Goal: Information Seeking & Learning: Learn about a topic

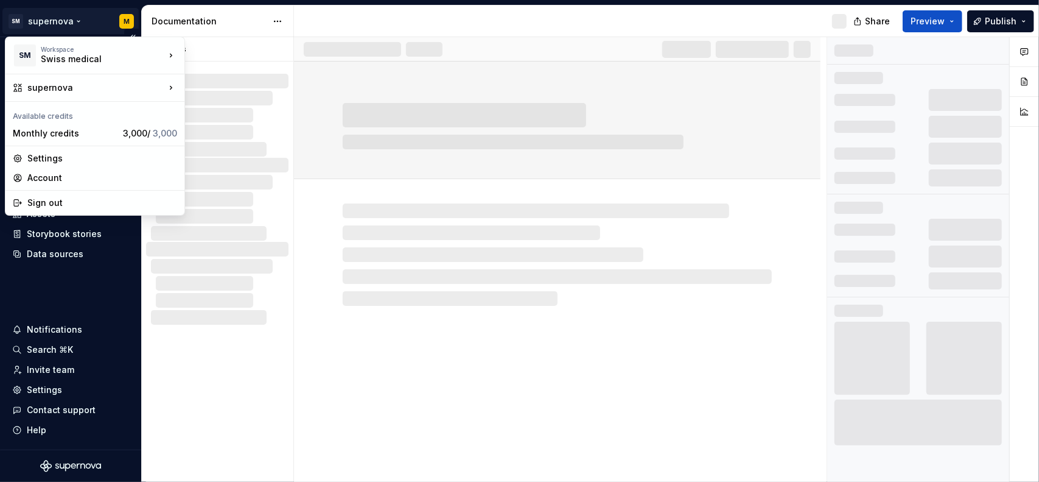
click at [82, 25] on html "SM supernova M Home Documentation Analytics Code automation Design system data …" at bounding box center [519, 241] width 1039 height 482
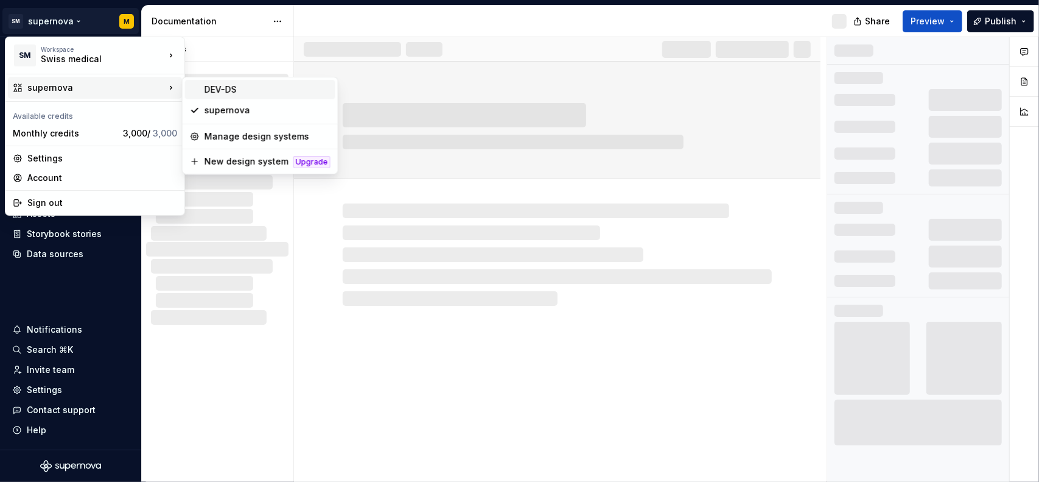
click at [267, 90] on div "DEV-DS" at bounding box center [268, 89] width 126 height 12
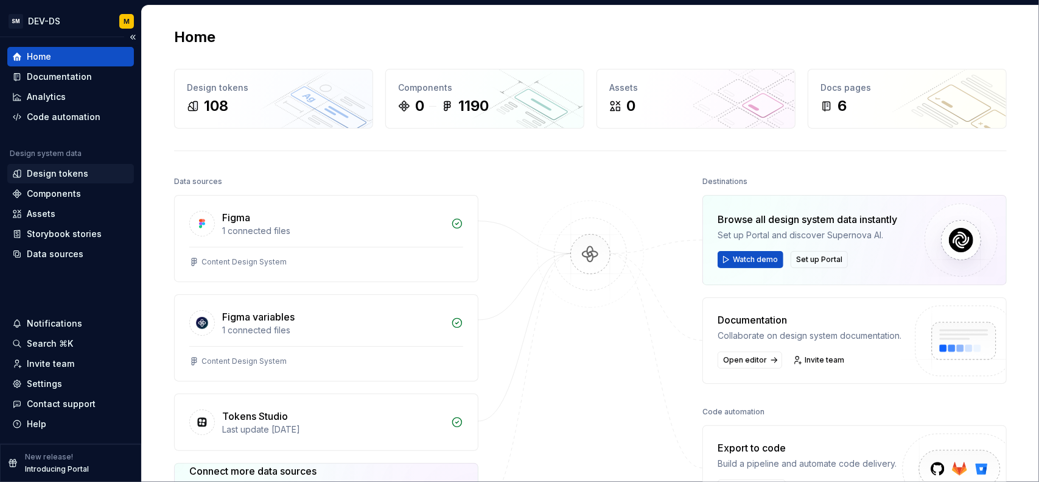
click at [83, 175] on div "Design tokens" at bounding box center [57, 173] width 61 height 12
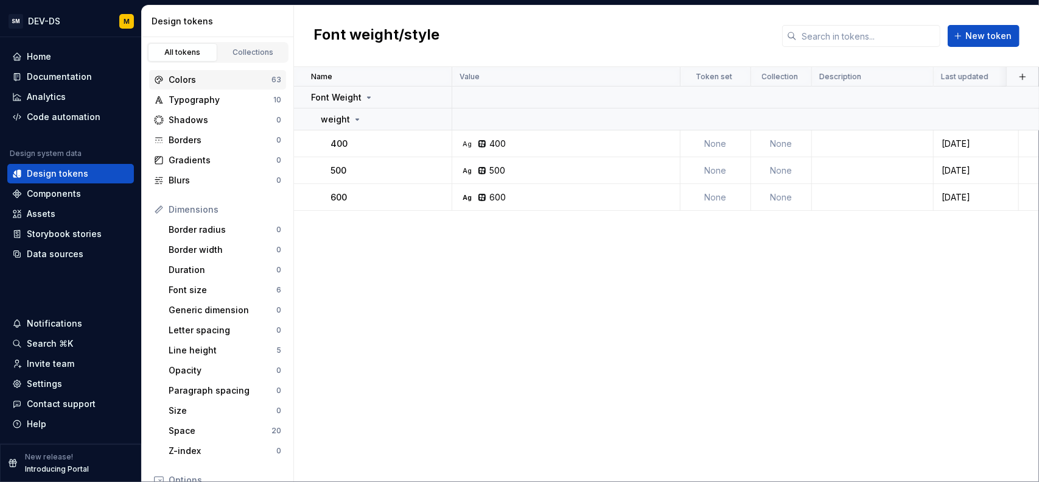
click at [219, 83] on div "Colors" at bounding box center [220, 80] width 103 height 12
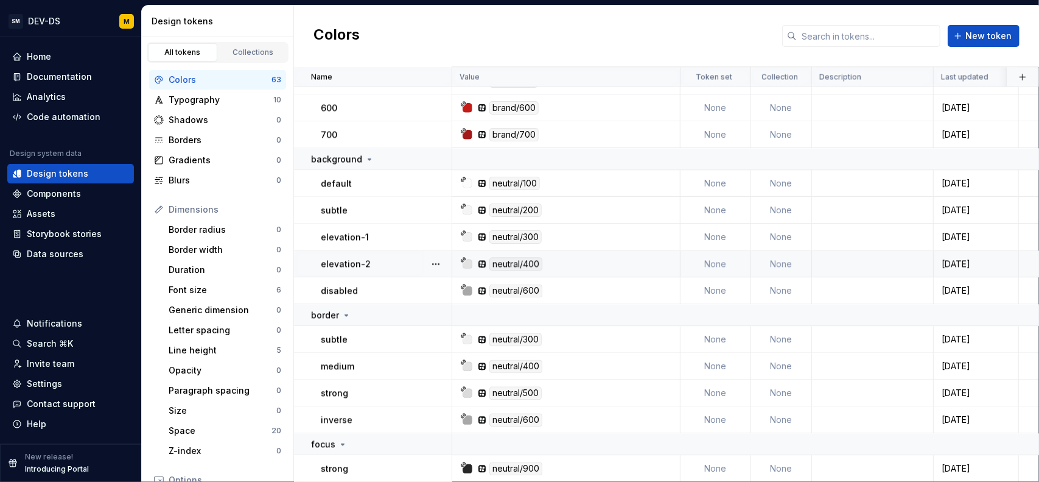
scroll to position [1649, 0]
